Goal: Task Accomplishment & Management: Use online tool/utility

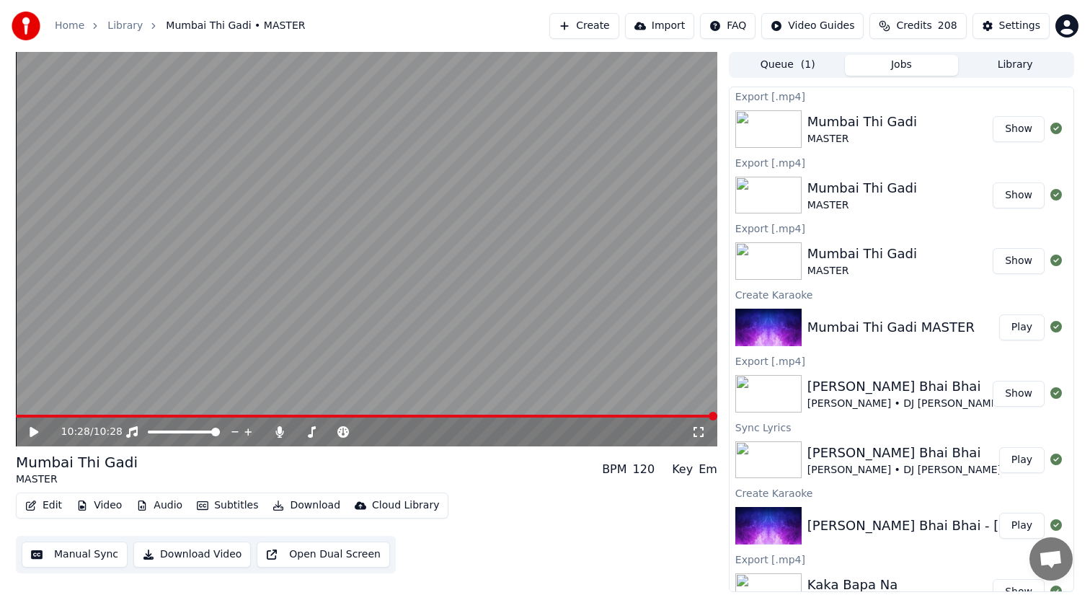
click at [31, 432] on icon at bounding box center [34, 432] width 9 height 10
click at [50, 415] on span at bounding box center [367, 416] width 702 height 3
click at [34, 416] on span at bounding box center [367, 416] width 702 height 3
click at [27, 415] on span at bounding box center [367, 416] width 702 height 3
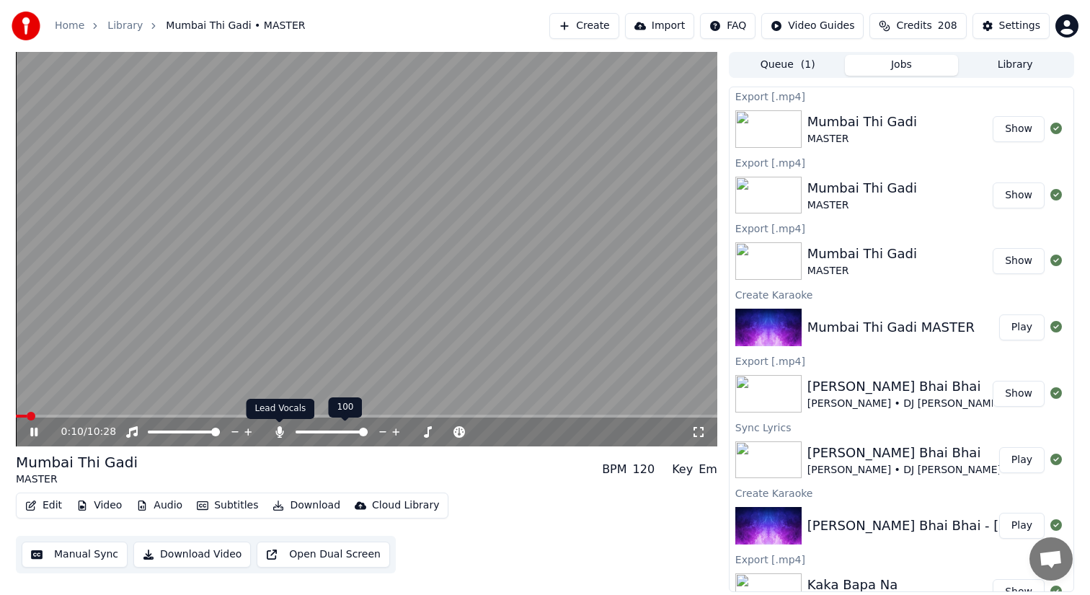
click at [281, 431] on icon at bounding box center [280, 432] width 14 height 12
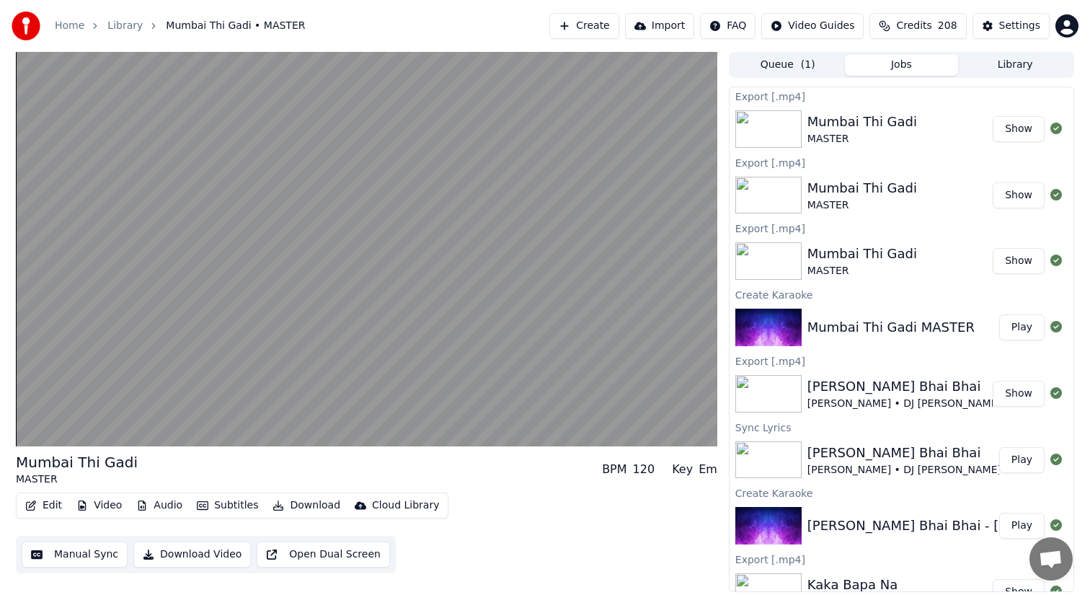
click at [1019, 127] on button "Show" at bounding box center [1019, 129] width 52 height 26
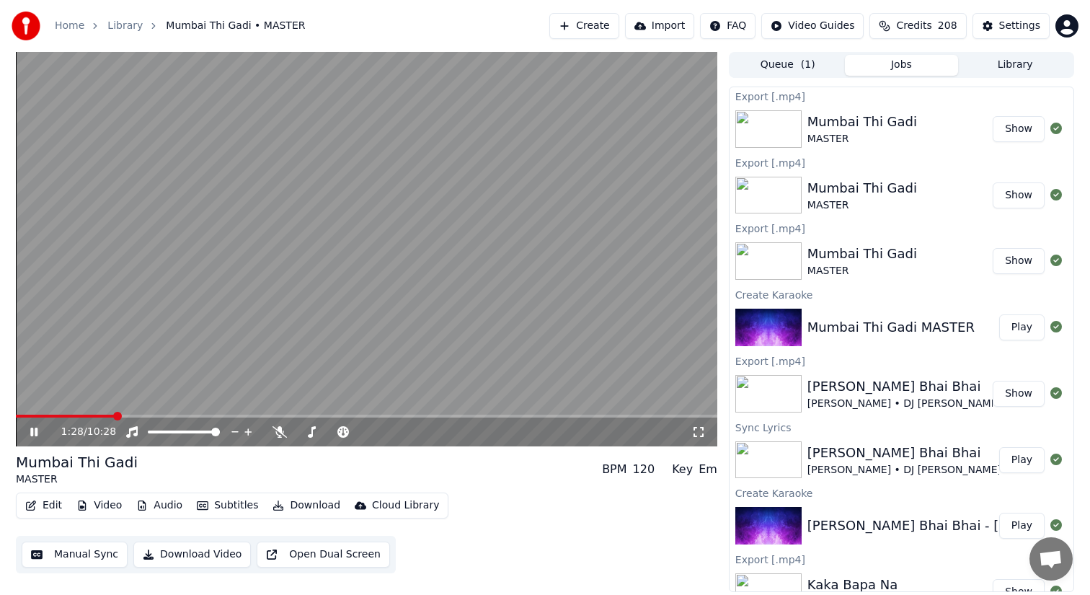
click at [32, 432] on icon at bounding box center [33, 432] width 7 height 9
click at [62, 25] on link "Home" at bounding box center [70, 26] width 30 height 14
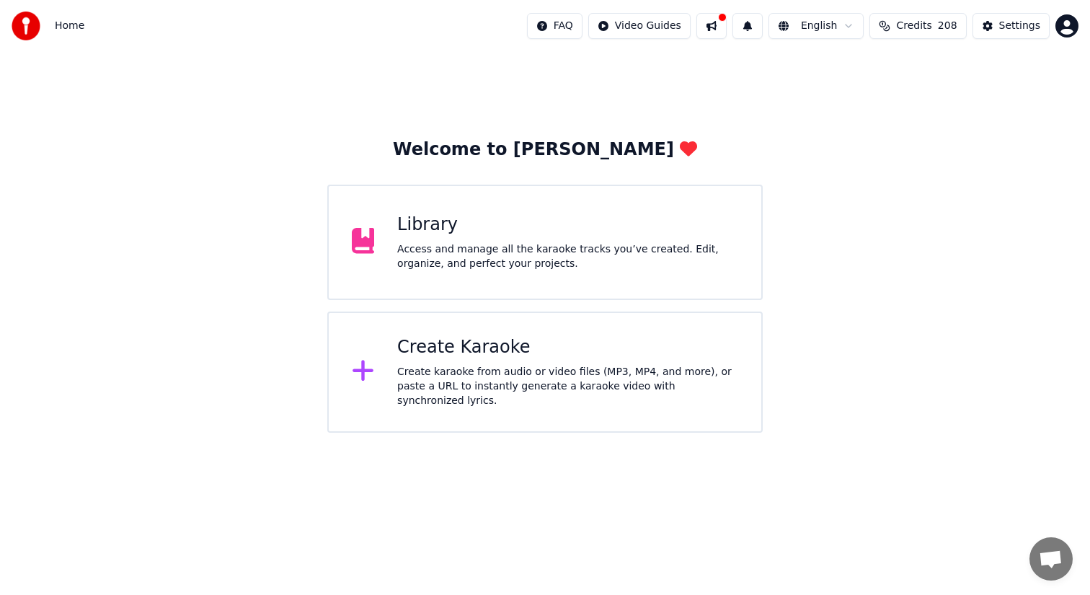
click at [435, 359] on div "Create Karaoke" at bounding box center [567, 347] width 341 height 23
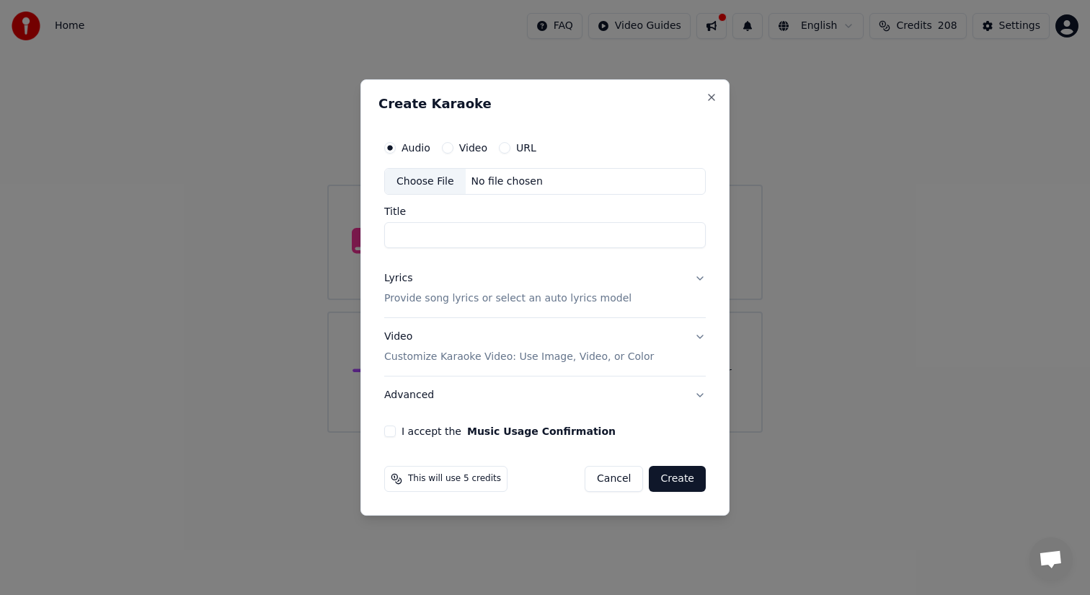
click at [430, 177] on div "Choose File" at bounding box center [425, 182] width 81 height 26
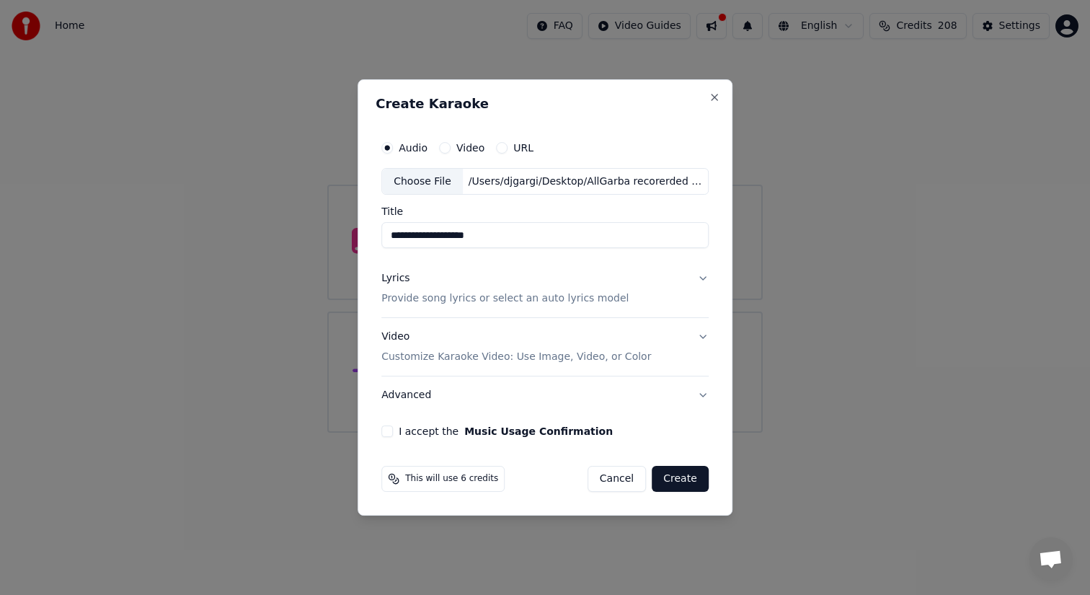
click at [435, 181] on div "Choose File" at bounding box center [422, 182] width 81 height 26
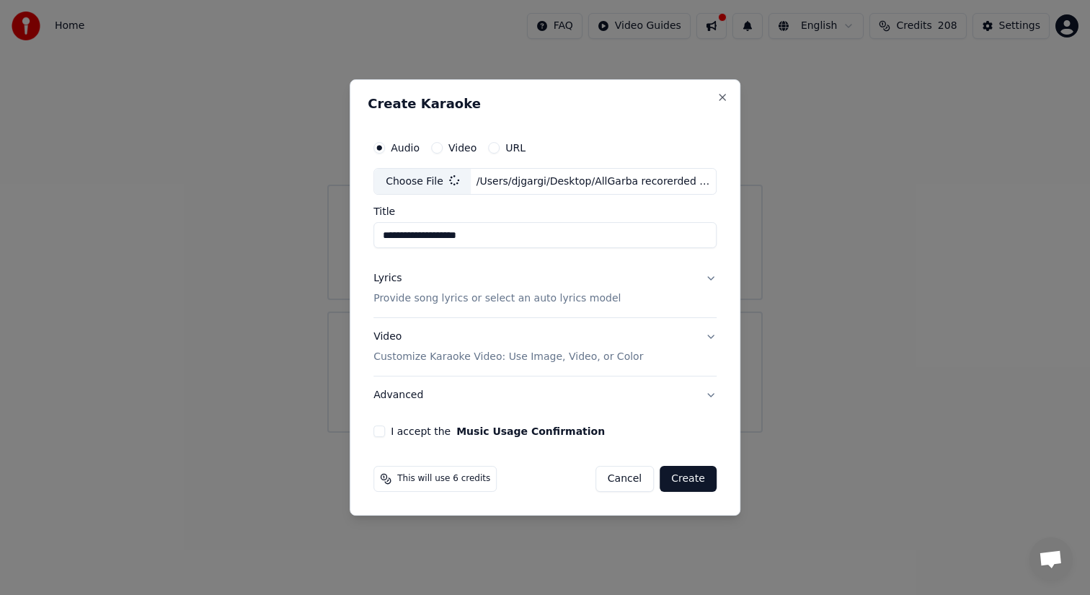
type input "**********"
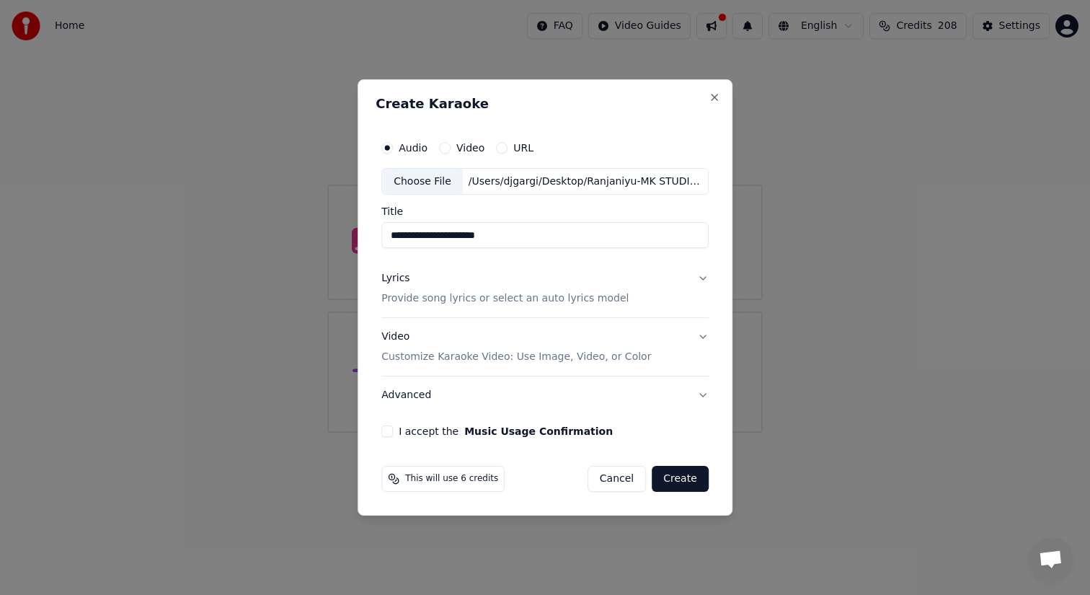
click at [699, 277] on button "Lyrics Provide song lyrics or select an auto lyrics model" at bounding box center [544, 289] width 327 height 58
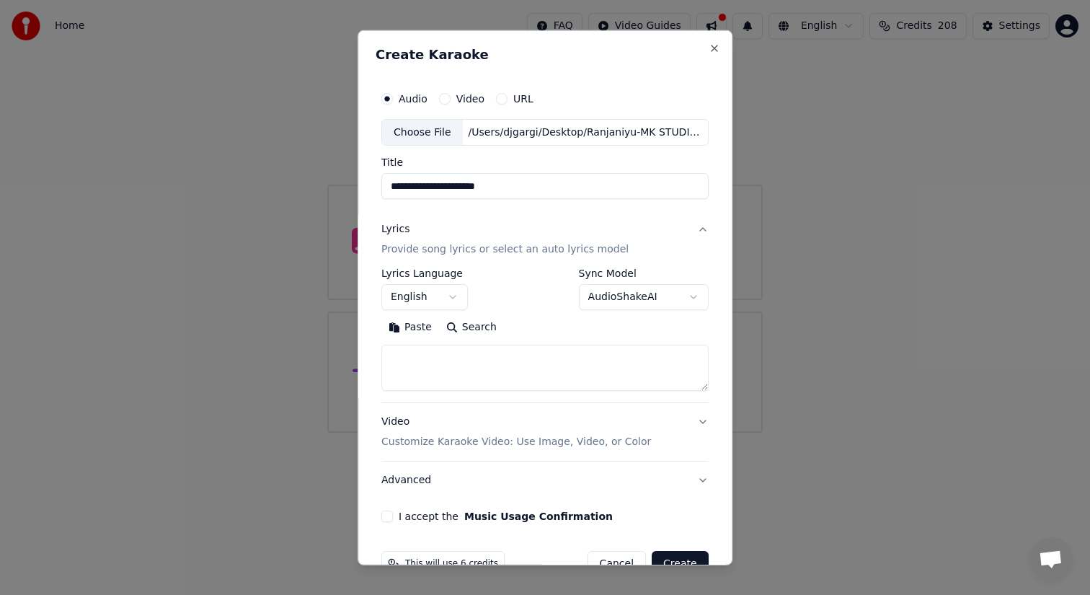
click at [687, 296] on button "AudioShakeAI" at bounding box center [644, 297] width 130 height 26
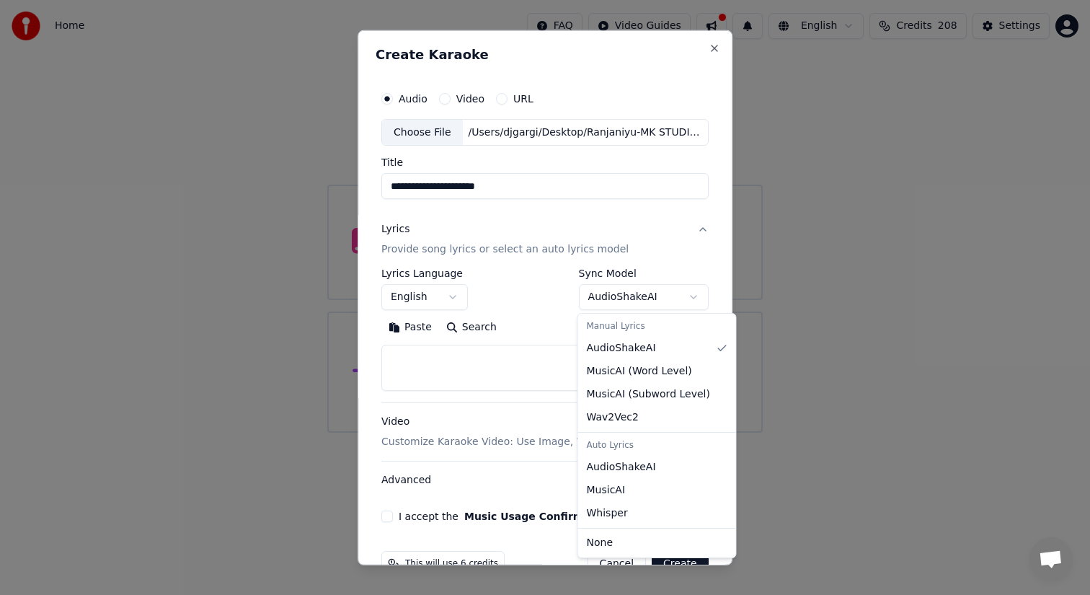
select select "**********"
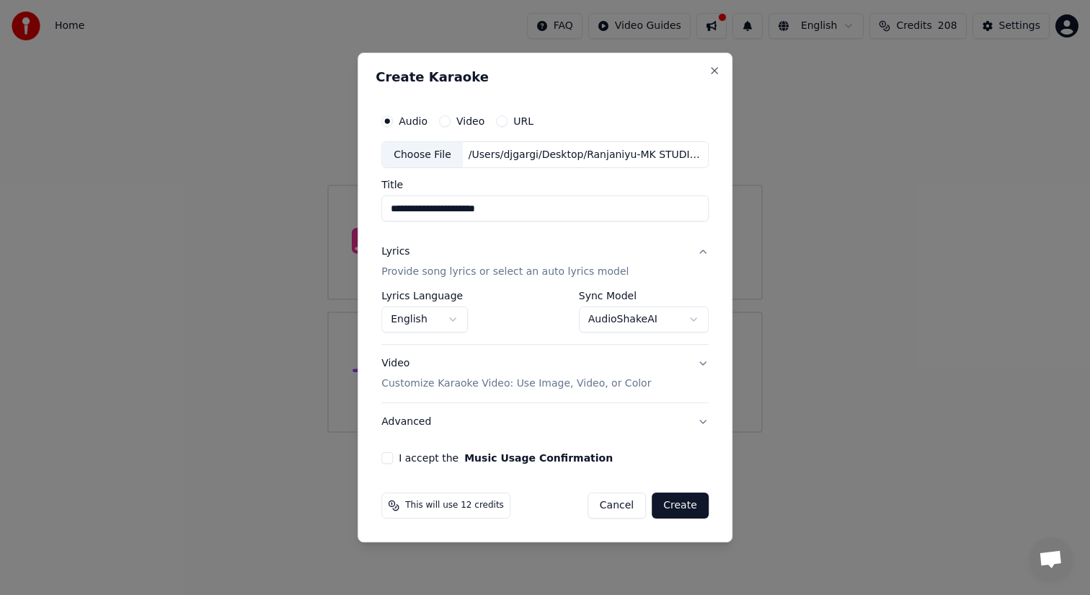
click at [701, 363] on button "Video Customize Karaoke Video: Use Image, Video, or Color" at bounding box center [544, 374] width 327 height 58
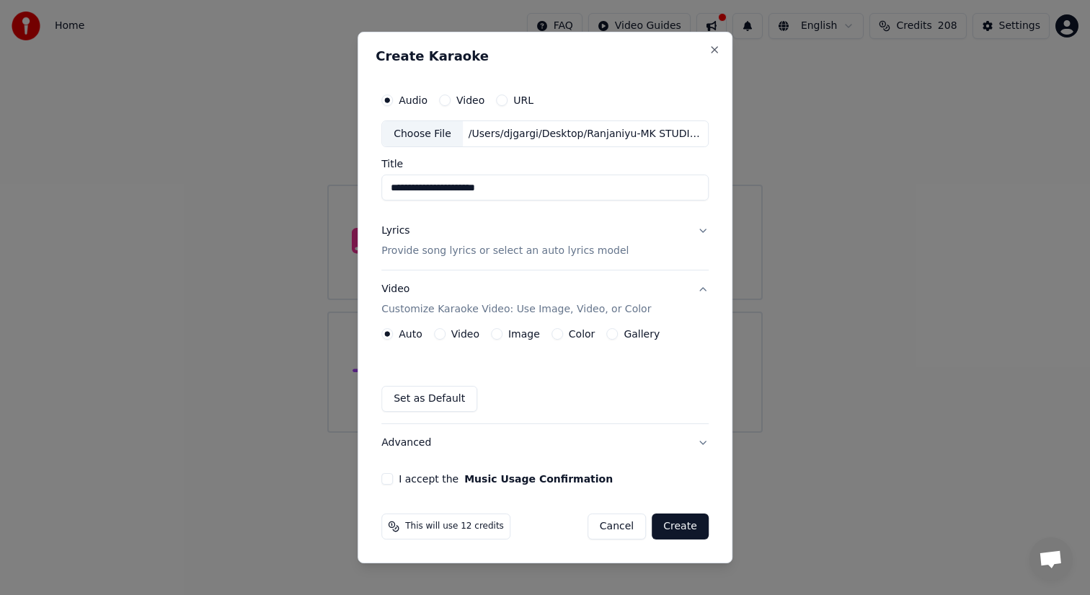
click at [498, 332] on button "Image" at bounding box center [497, 334] width 12 height 12
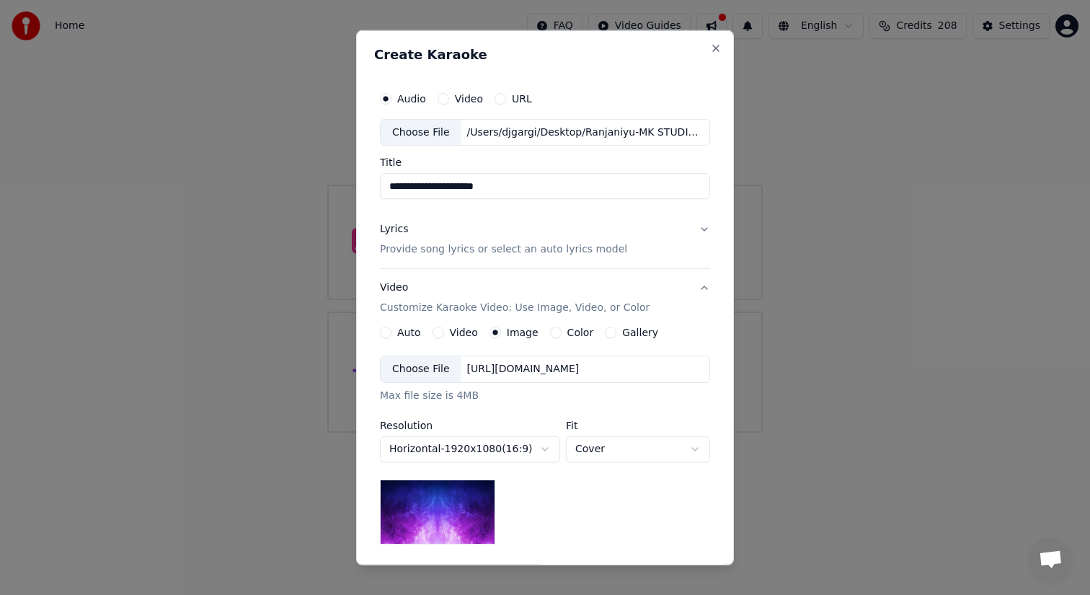
click at [632, 503] on div "**********" at bounding box center [545, 449] width 330 height 189
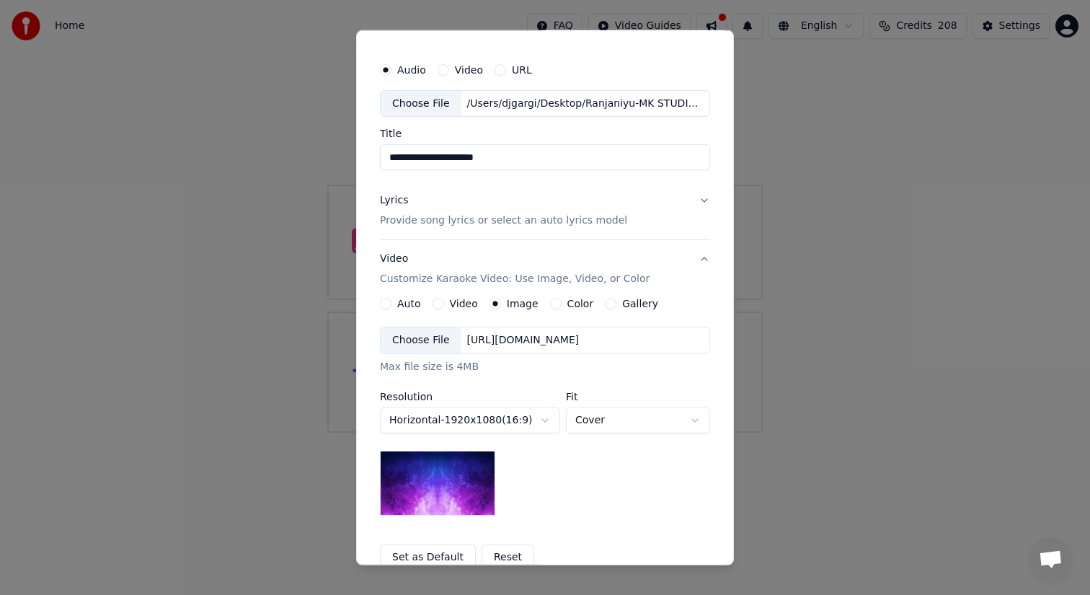
scroll to position [58, 0]
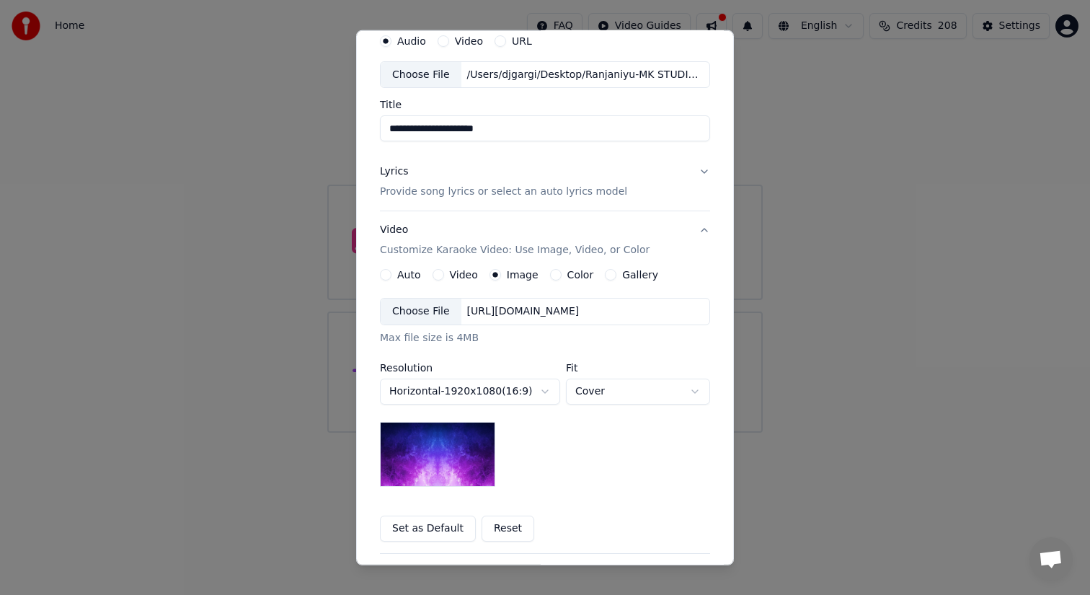
click at [503, 526] on button "Reset" at bounding box center [508, 529] width 53 height 26
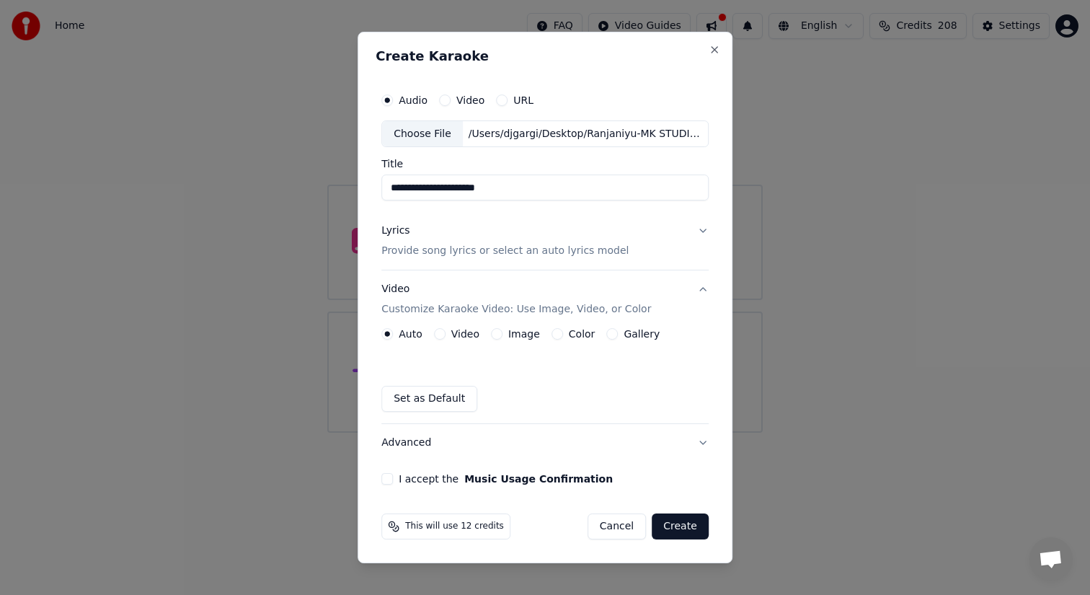
click at [386, 478] on button "I accept the Music Usage Confirmation" at bounding box center [387, 479] width 12 height 12
click at [498, 331] on button "Image" at bounding box center [497, 334] width 12 height 12
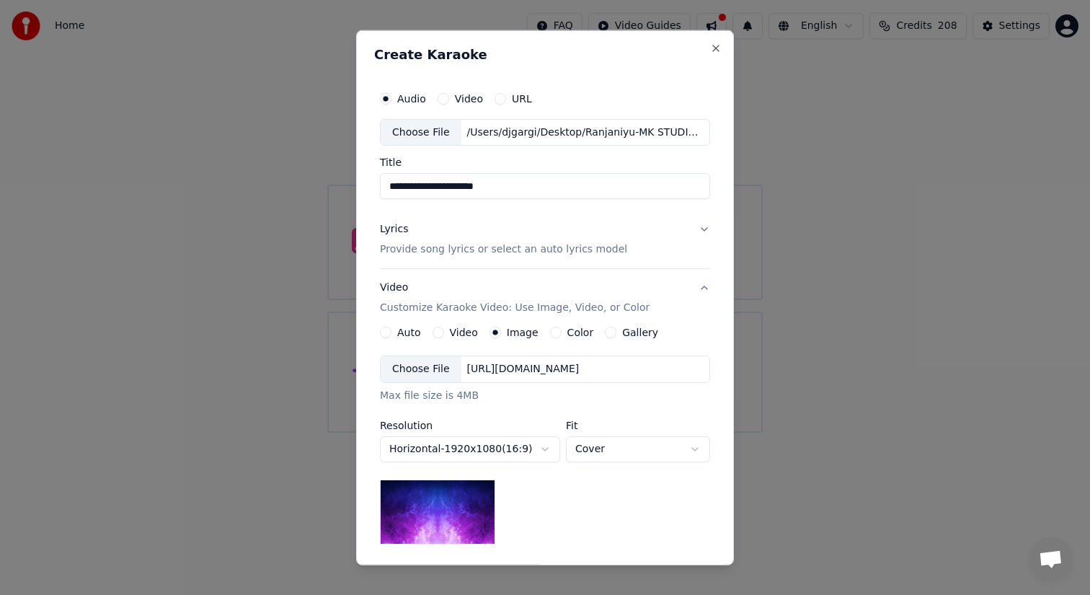
click at [596, 492] on div "**********" at bounding box center [545, 449] width 330 height 189
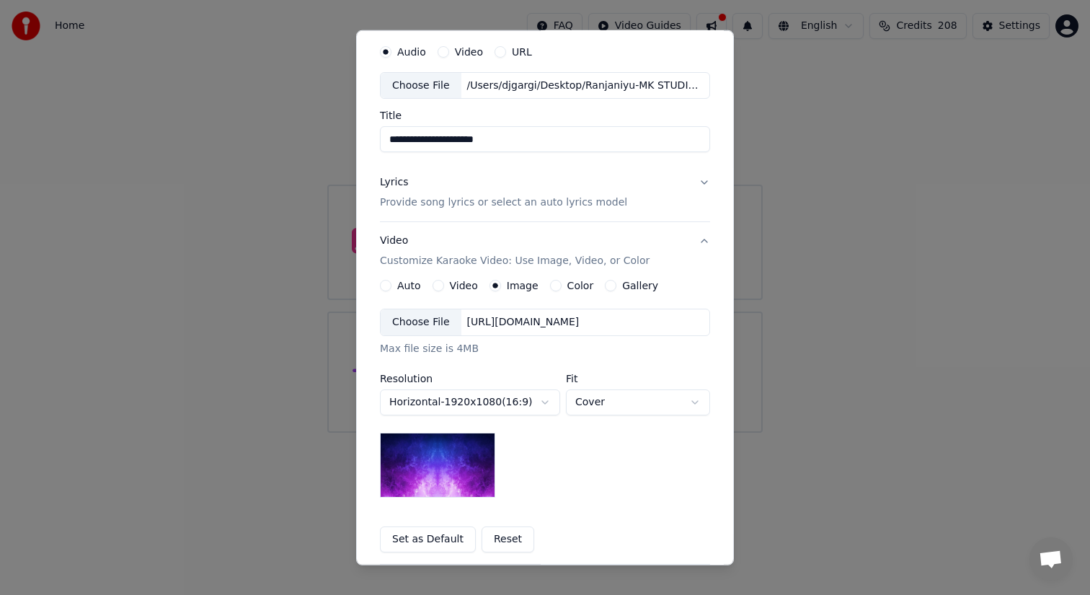
scroll to position [58, 0]
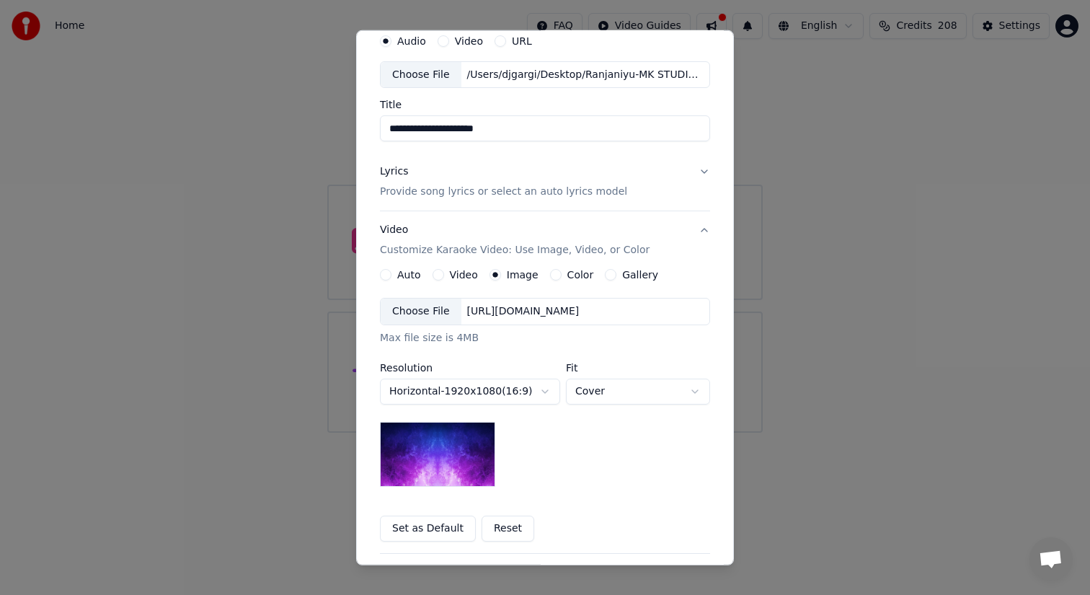
click at [586, 490] on div "**********" at bounding box center [545, 405] width 330 height 273
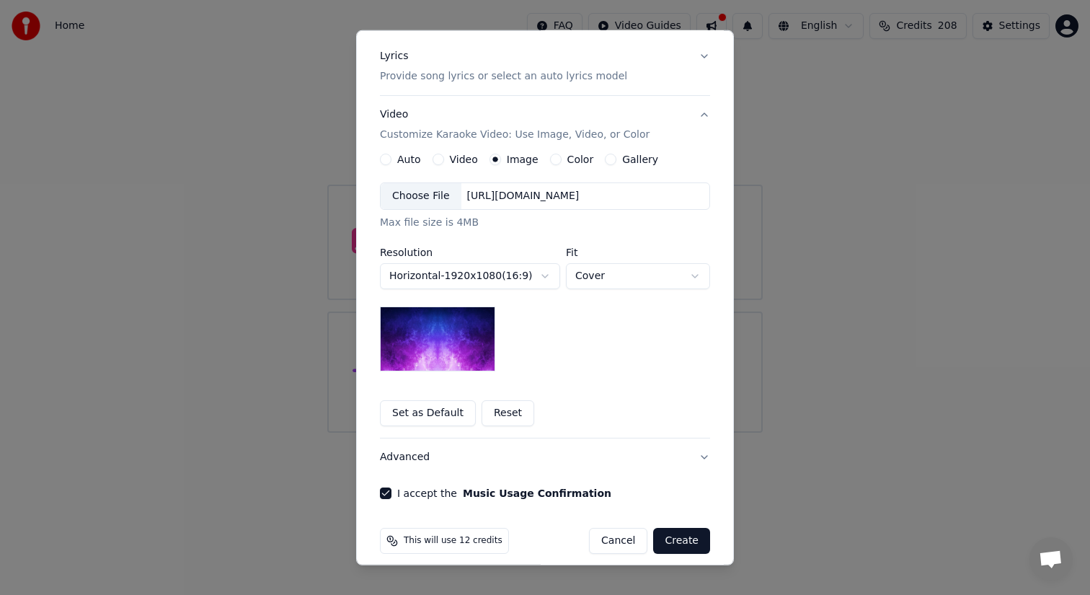
scroll to position [185, 0]
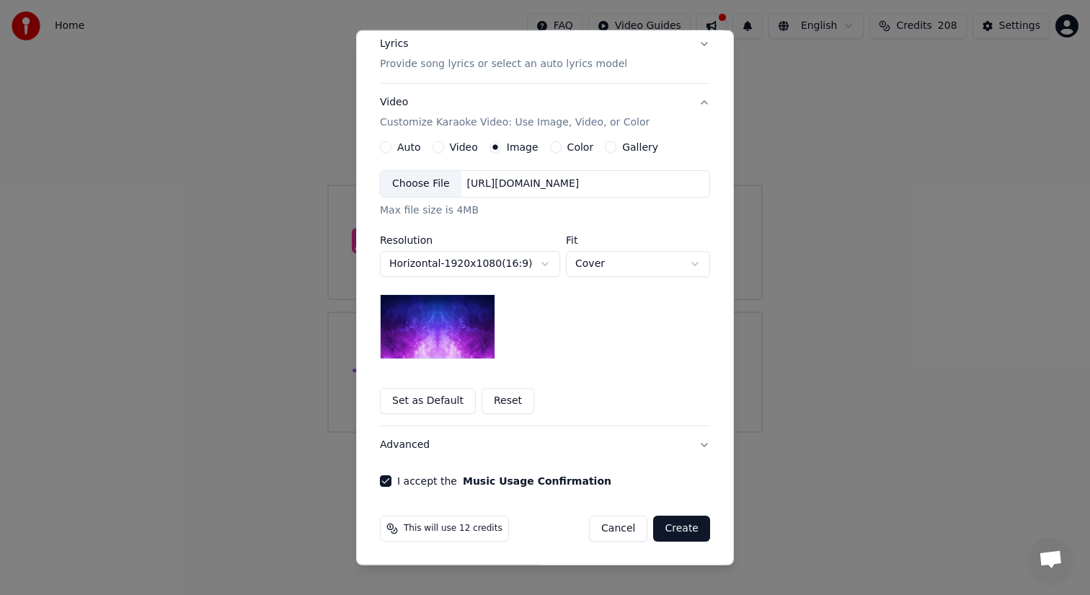
click at [680, 530] on button "Create" at bounding box center [681, 529] width 57 height 26
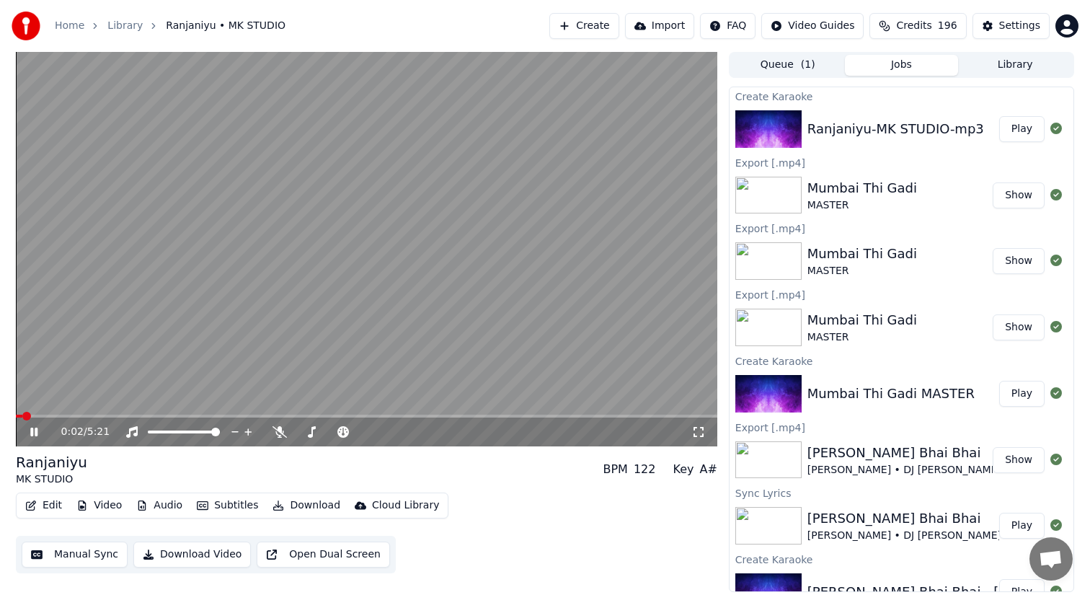
click at [57, 412] on video at bounding box center [367, 249] width 702 height 394
click at [53, 415] on span at bounding box center [367, 416] width 702 height 3
click at [33, 430] on icon at bounding box center [34, 432] width 9 height 10
click at [77, 417] on span at bounding box center [367, 416] width 702 height 3
click at [104, 415] on span at bounding box center [367, 416] width 702 height 3
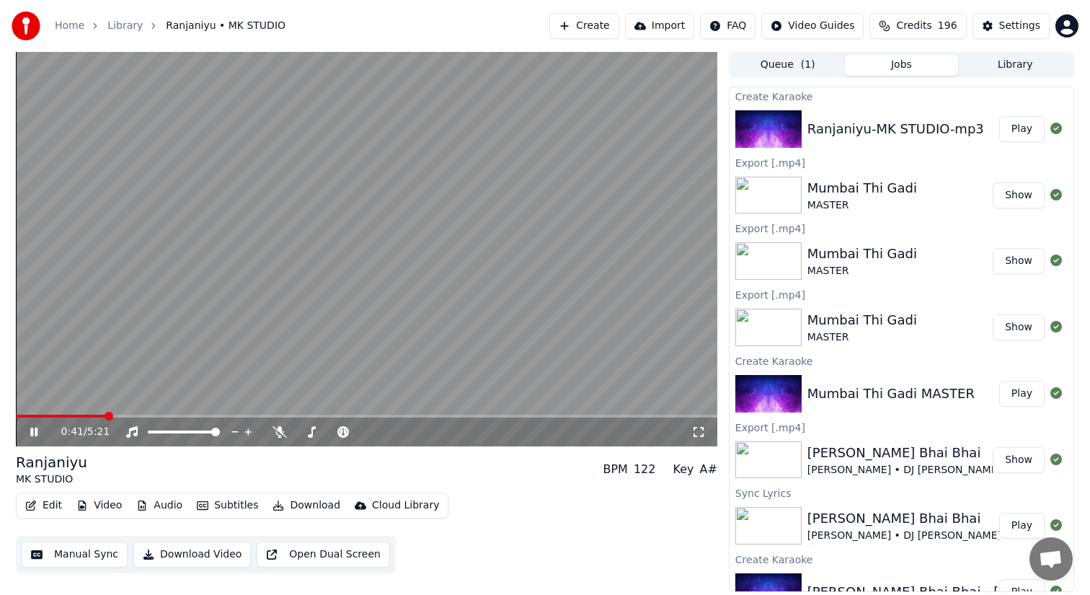
click at [72, 416] on span at bounding box center [367, 416] width 702 height 3
click at [33, 433] on icon at bounding box center [33, 432] width 7 height 9
